Goal: Information Seeking & Learning: Learn about a topic

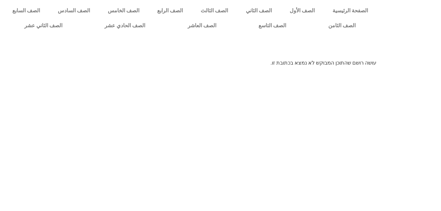
click at [280, 11] on link "الصف الثاني" at bounding box center [259, 10] width 44 height 15
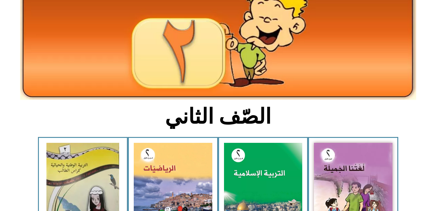
scroll to position [78, 0]
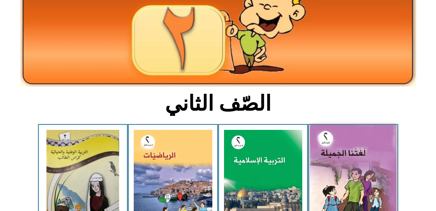
click at [371, 162] on img at bounding box center [353, 178] width 86 height 107
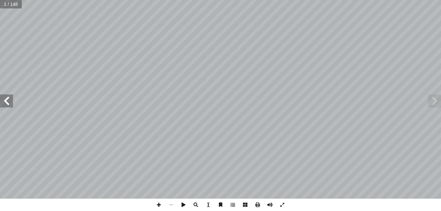
click at [5, 104] on span at bounding box center [6, 100] width 13 height 13
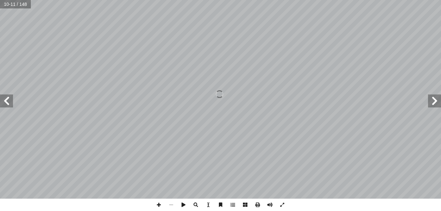
click at [5, 104] on span at bounding box center [6, 100] width 13 height 13
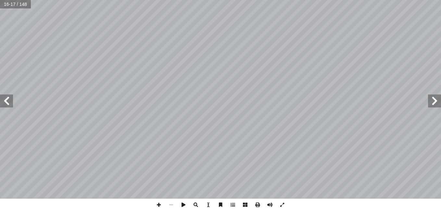
click at [5, 104] on span at bounding box center [6, 100] width 13 height 13
click at [171, 205] on span at bounding box center [171, 205] width 12 height 12
click at [7, 105] on span at bounding box center [6, 100] width 13 height 13
click at [163, 208] on span at bounding box center [159, 205] width 12 height 12
